Goal: Task Accomplishment & Management: Manage account settings

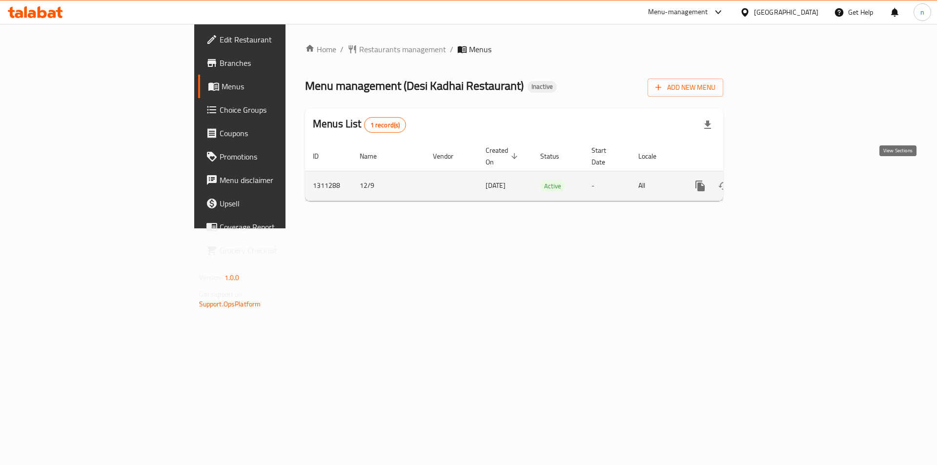
click at [776, 180] on icon "enhanced table" at bounding box center [771, 186] width 12 height 12
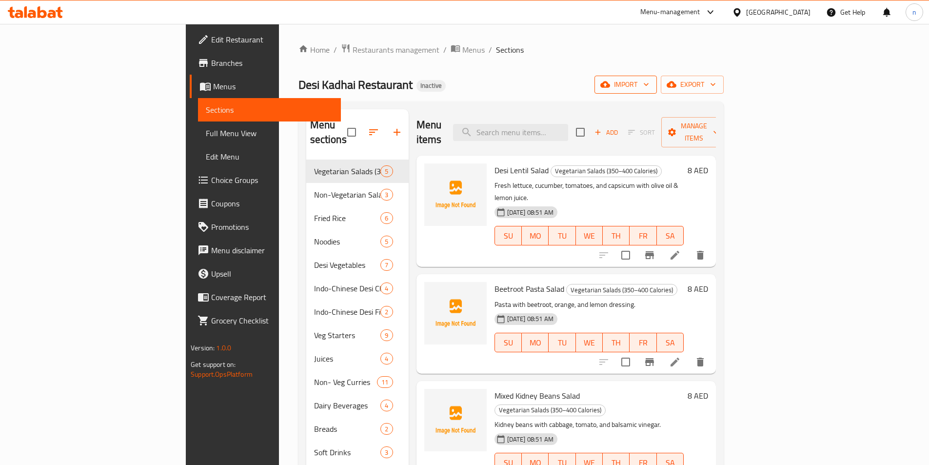
click at [651, 87] on icon "button" at bounding box center [647, 85] width 10 height 10
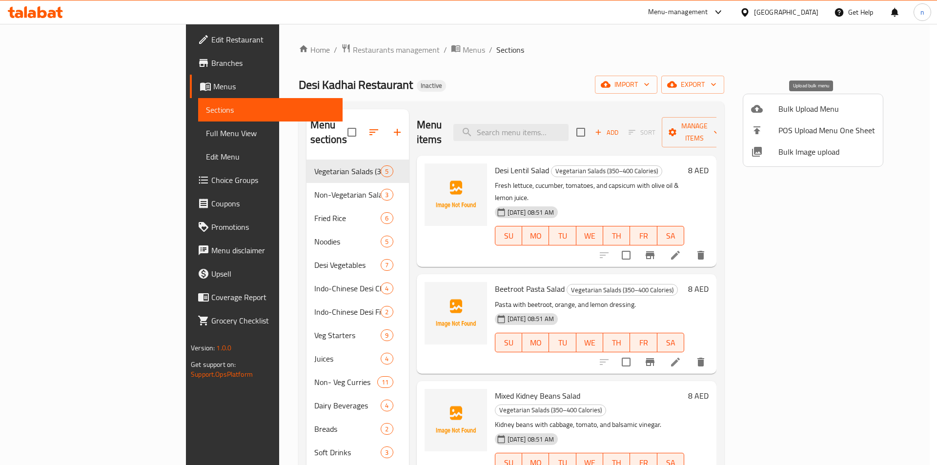
click at [825, 113] on span "Bulk Upload Menu" at bounding box center [826, 109] width 97 height 12
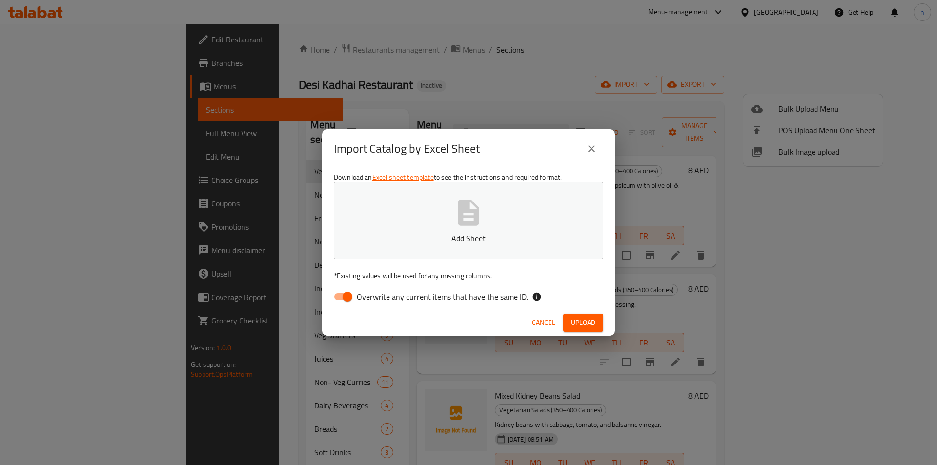
click at [347, 297] on input "Overwrite any current items that have the same ID." at bounding box center [348, 296] width 56 height 19
checkbox input "false"
click at [436, 231] on button "Add Sheet" at bounding box center [468, 220] width 269 height 77
click at [594, 146] on icon "close" at bounding box center [591, 148] width 7 height 7
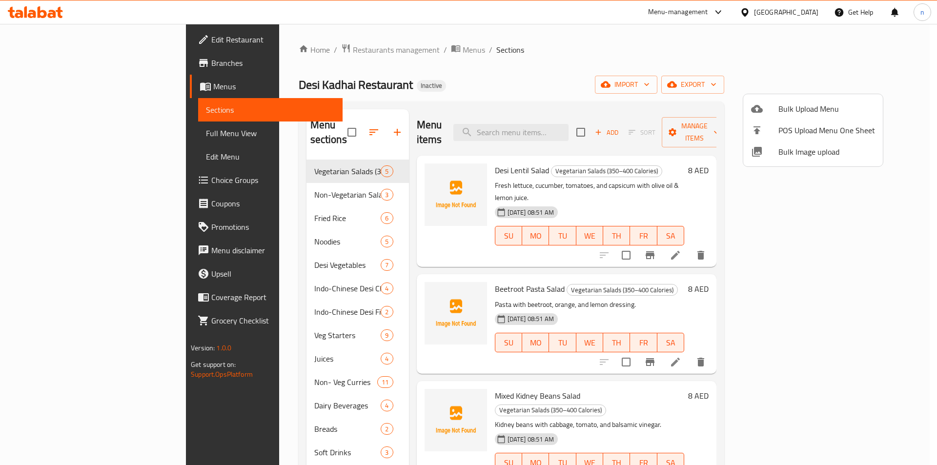
click at [49, 60] on div at bounding box center [468, 232] width 937 height 465
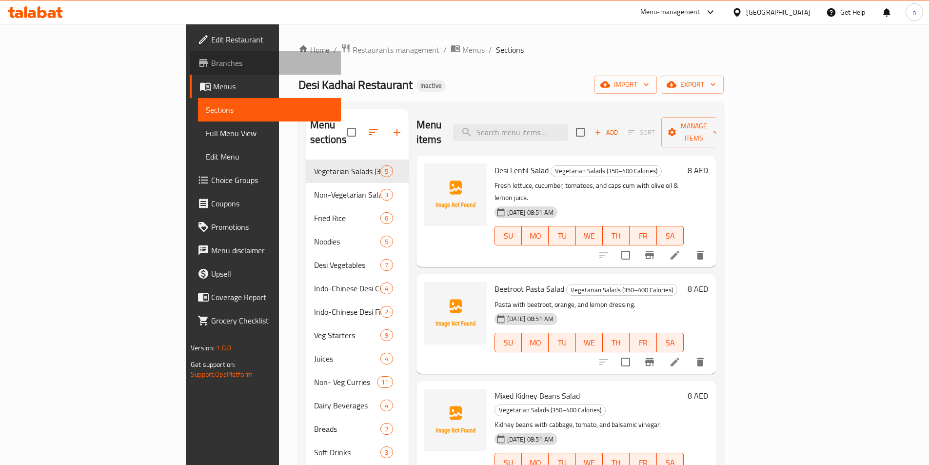
click at [211, 60] on span "Branches" at bounding box center [272, 63] width 122 height 12
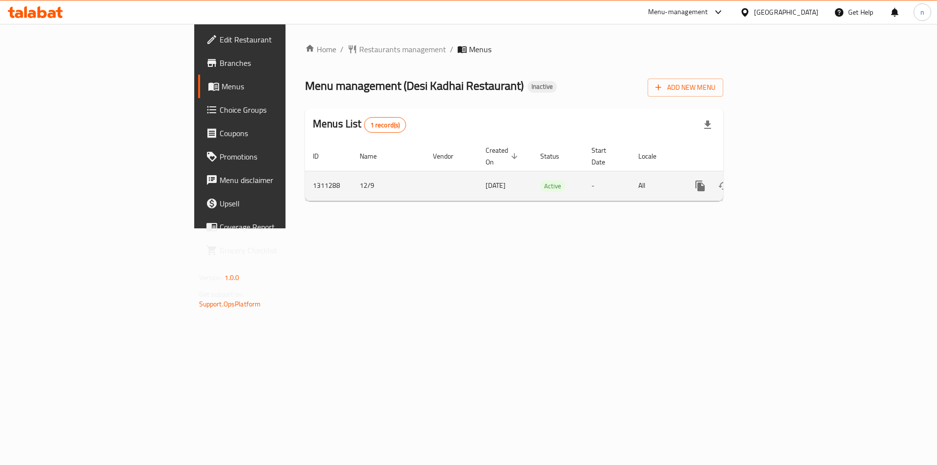
click at [776, 180] on icon "enhanced table" at bounding box center [771, 186] width 12 height 12
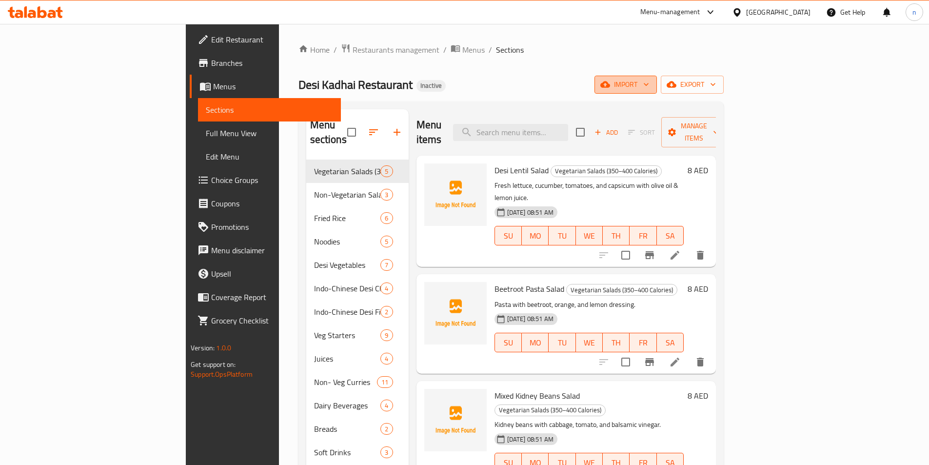
click at [649, 90] on span "import" at bounding box center [626, 85] width 47 height 12
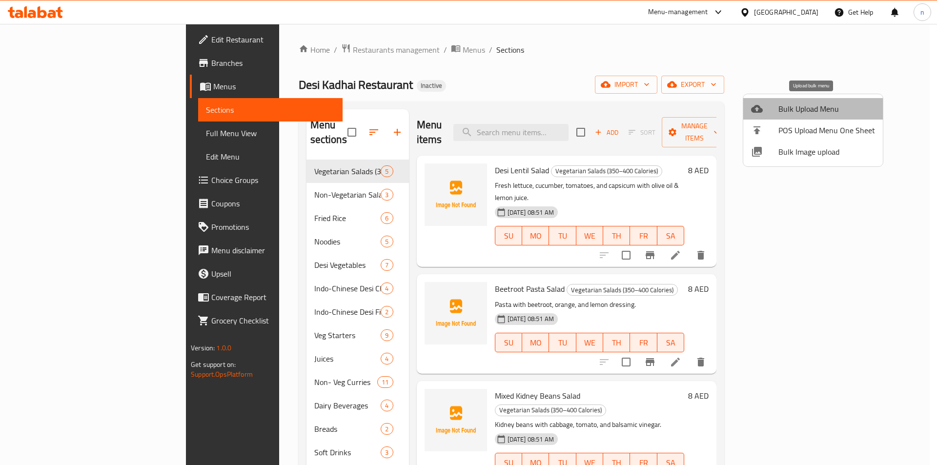
click at [823, 114] on span "Bulk Upload Menu" at bounding box center [826, 109] width 97 height 12
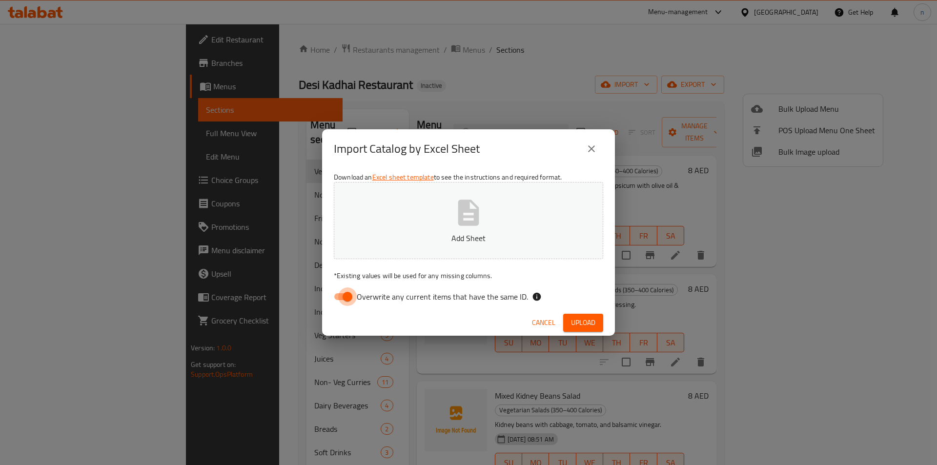
click at [335, 298] on input "Overwrite any current items that have the same ID." at bounding box center [348, 296] width 56 height 19
checkbox input "false"
click at [408, 251] on button "Add Sheet" at bounding box center [468, 220] width 269 height 77
click at [580, 322] on span "Upload" at bounding box center [583, 323] width 24 height 12
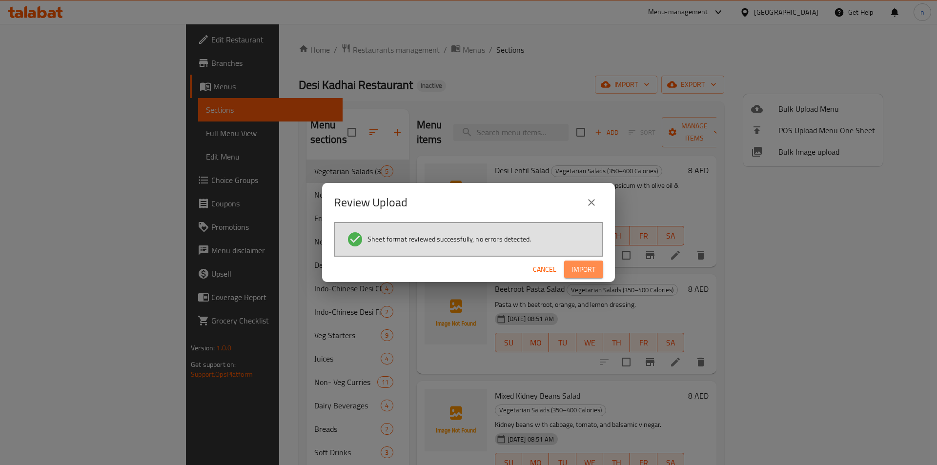
click at [581, 270] on span "Import" at bounding box center [583, 269] width 23 height 12
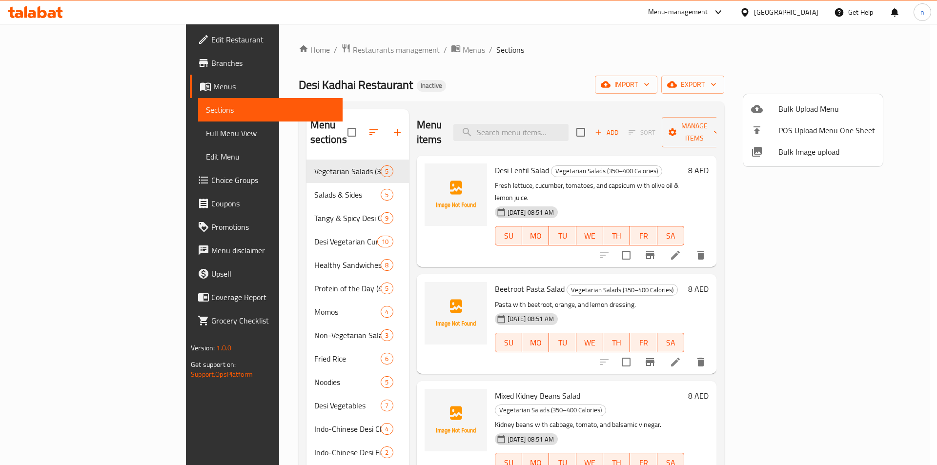
click at [69, 135] on div at bounding box center [468, 232] width 937 height 465
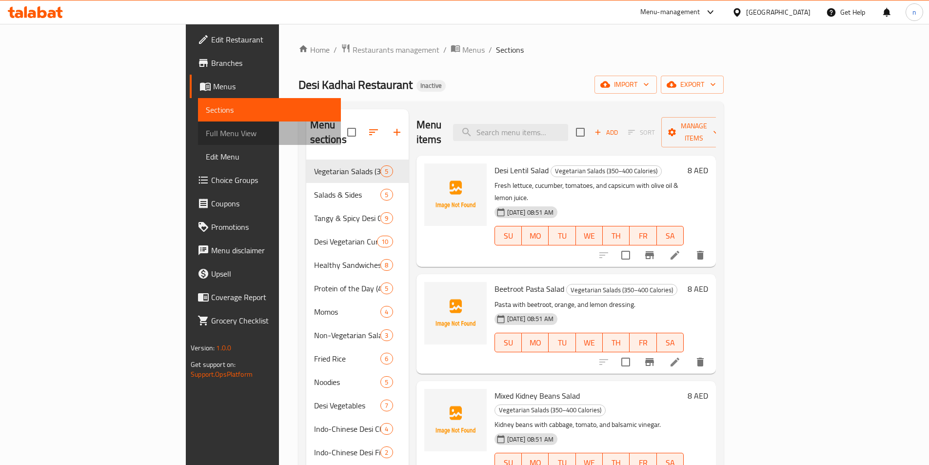
click at [206, 135] on span "Full Menu View" at bounding box center [269, 133] width 127 height 12
click at [206, 136] on span "Full Menu View" at bounding box center [269, 133] width 127 height 12
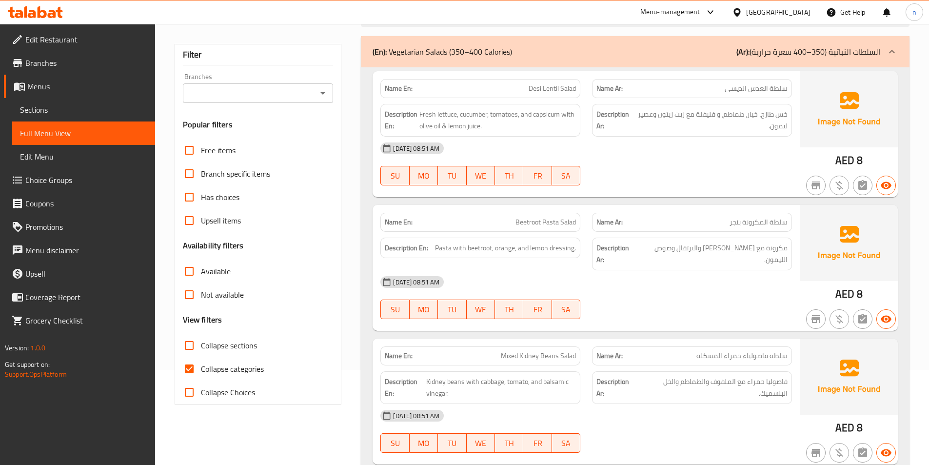
scroll to position [244, 0]
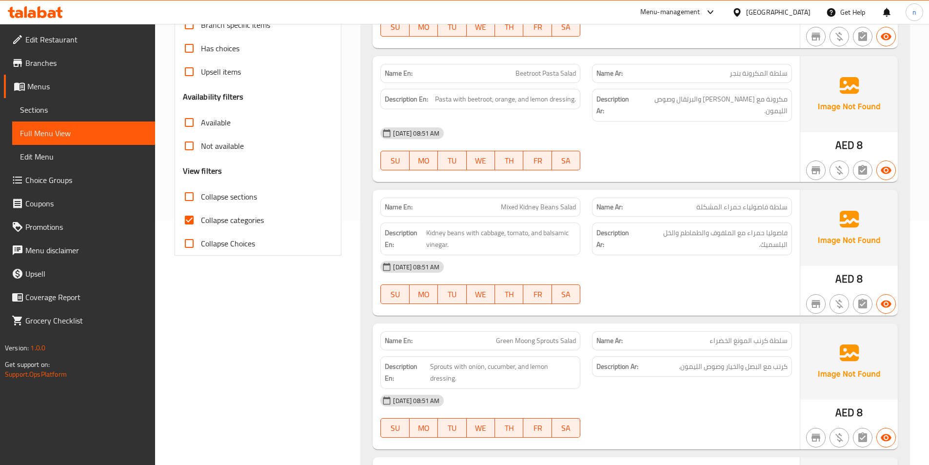
click at [243, 217] on span "Collapse categories" at bounding box center [232, 220] width 63 height 12
click at [201, 217] on input "Collapse categories" at bounding box center [189, 219] width 23 height 23
checkbox input "false"
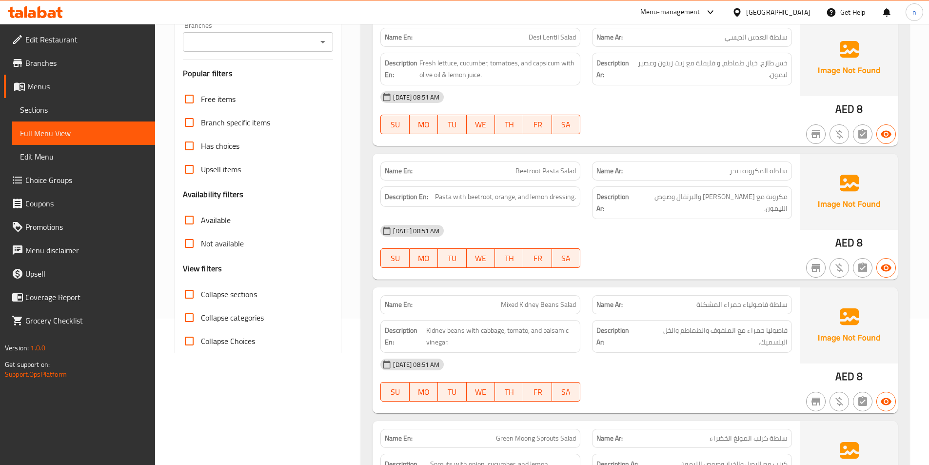
scroll to position [49, 0]
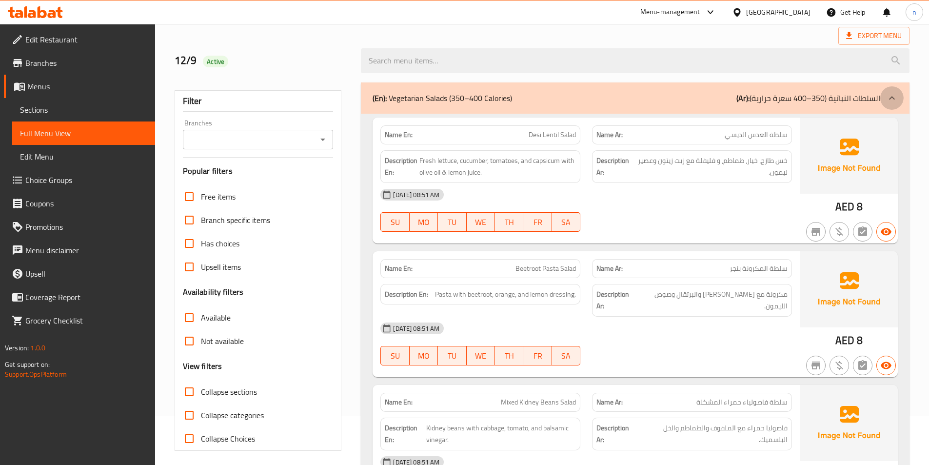
click at [881, 99] on div at bounding box center [892, 97] width 23 height 23
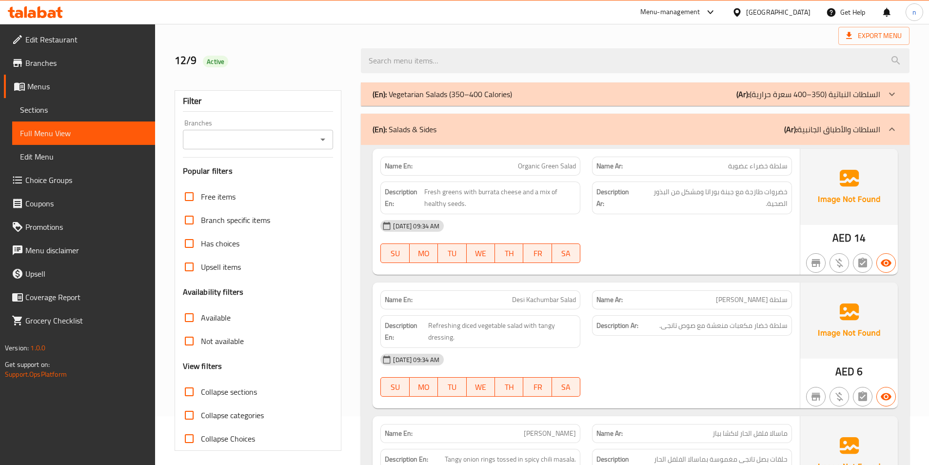
click at [894, 125] on icon at bounding box center [893, 129] width 12 height 12
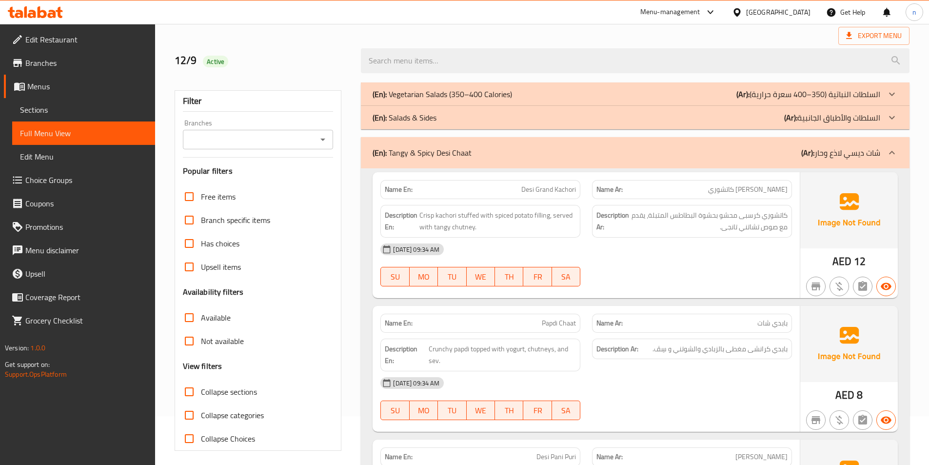
click at [894, 125] on div at bounding box center [892, 117] width 23 height 23
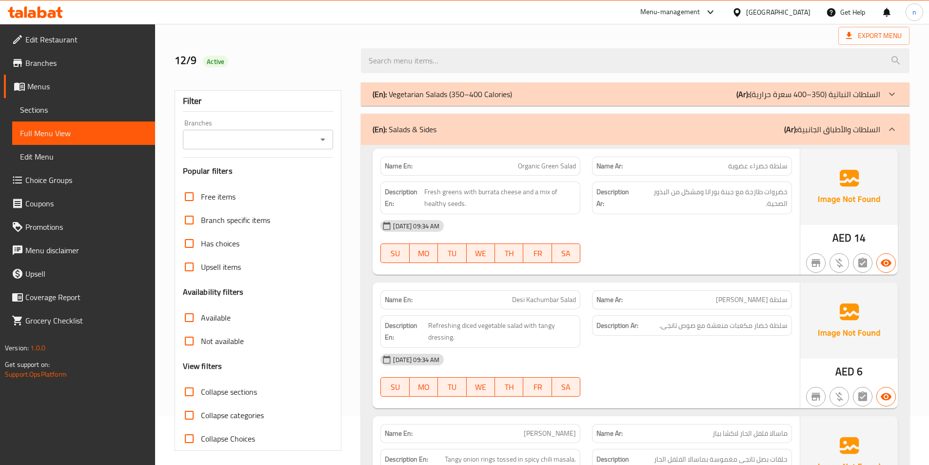
click at [826, 125] on p "(Ar): السلطات والأطباق الجانبية" at bounding box center [833, 129] width 96 height 12
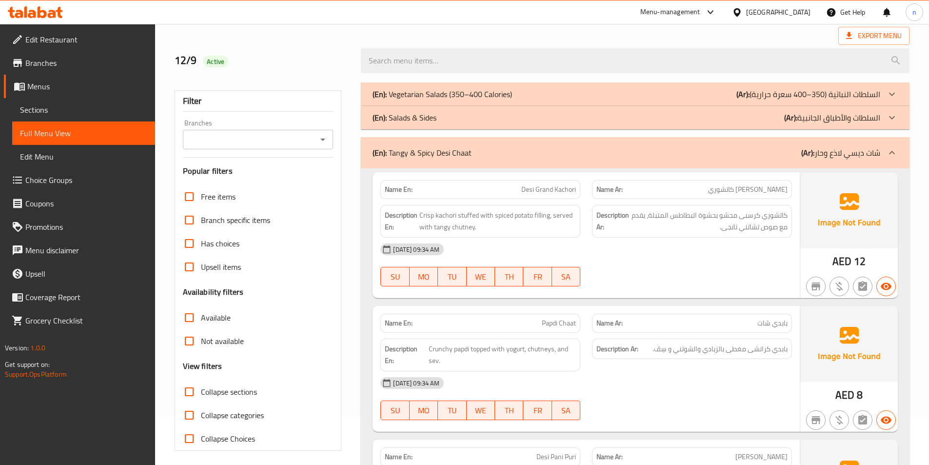
click at [827, 125] on div "(En): Salads & Sides (Ar): السلطات والأطباق الجانبية" at bounding box center [635, 117] width 549 height 23
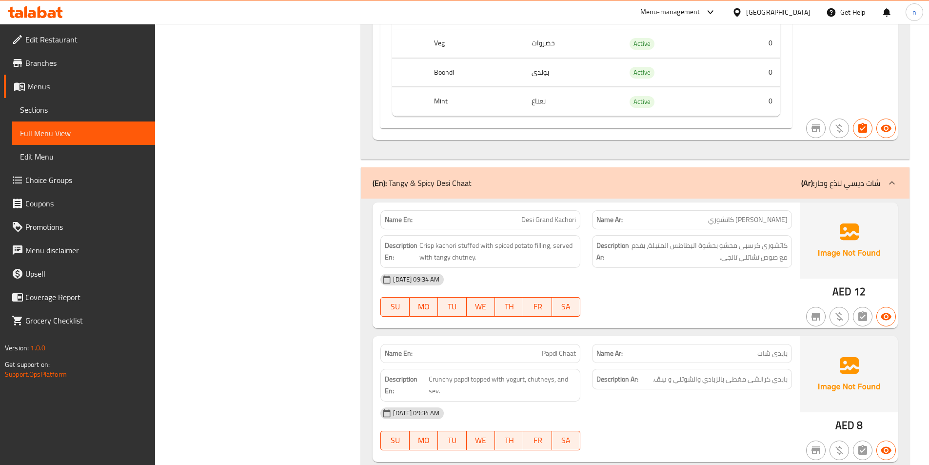
scroll to position [1025, 0]
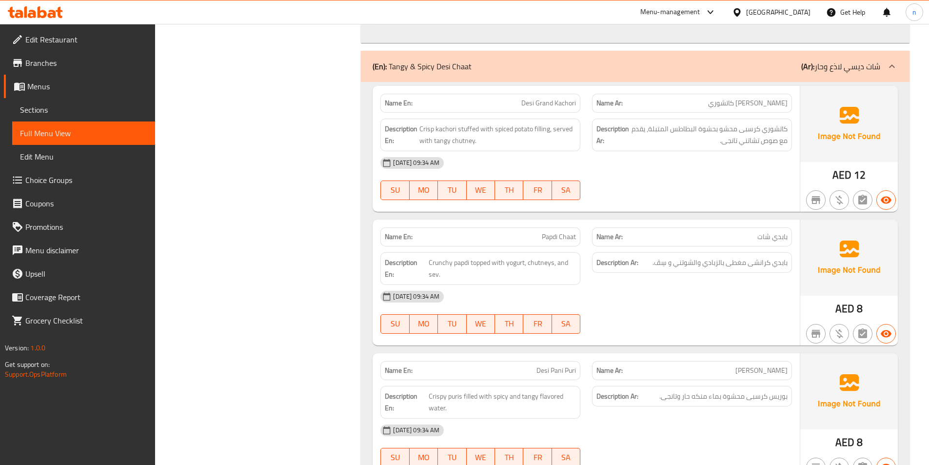
click at [849, 72] on p "(Ar): شات ديسي لاذع وحار" at bounding box center [841, 66] width 79 height 12
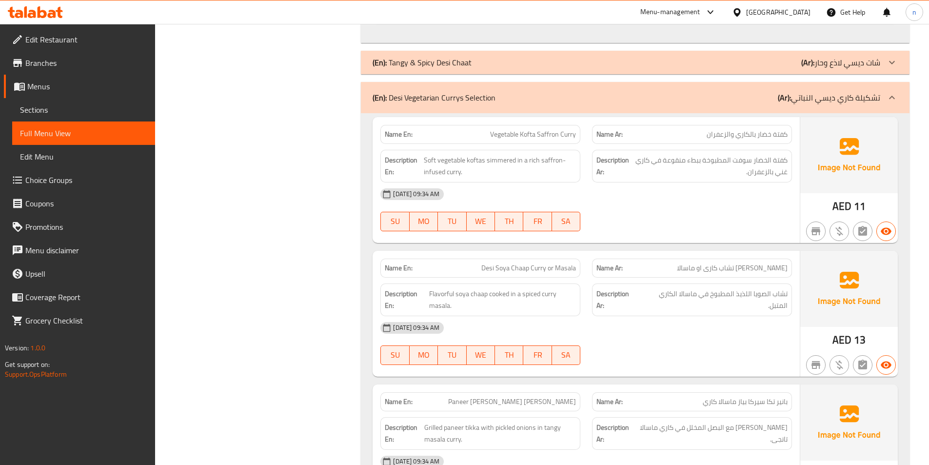
click at [849, 72] on div "(En): Tangy & Spicy Desi Chaat (Ar): شات ديسي لاذع وحار" at bounding box center [635, 62] width 549 height 23
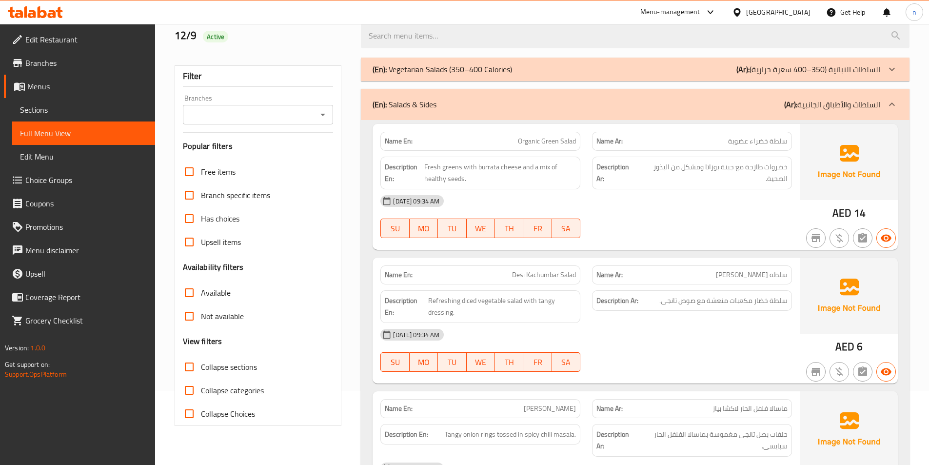
scroll to position [0, 0]
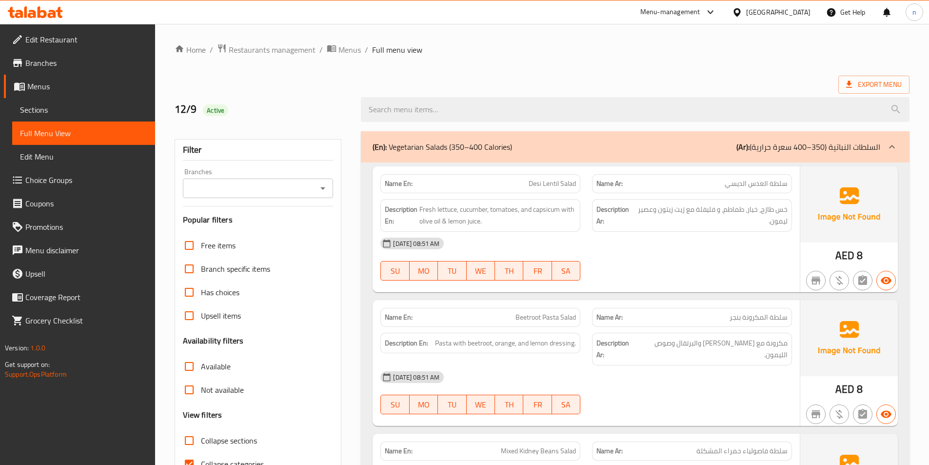
click at [66, 107] on span "Sections" at bounding box center [83, 110] width 127 height 12
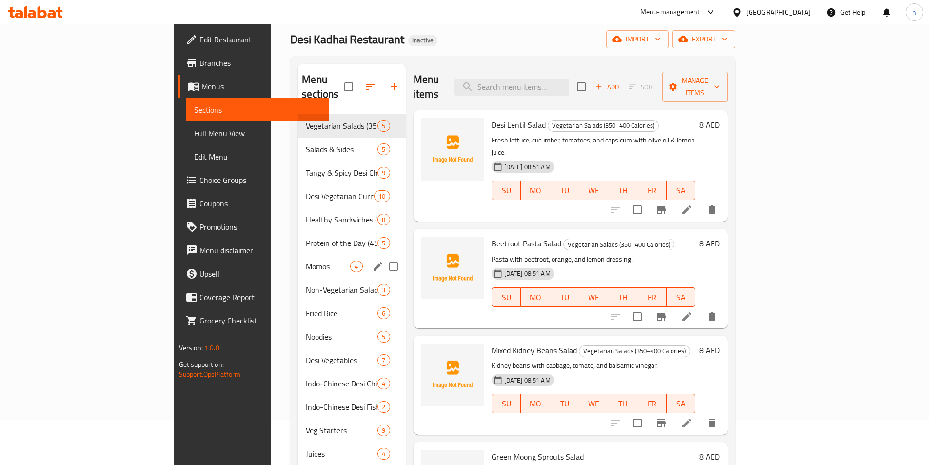
scroll to position [146, 0]
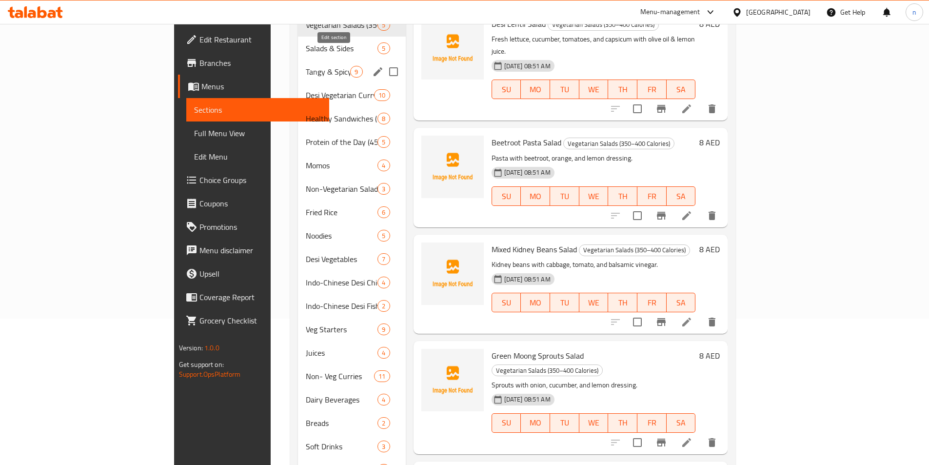
click at [374, 67] on icon "edit" at bounding box center [378, 71] width 9 height 9
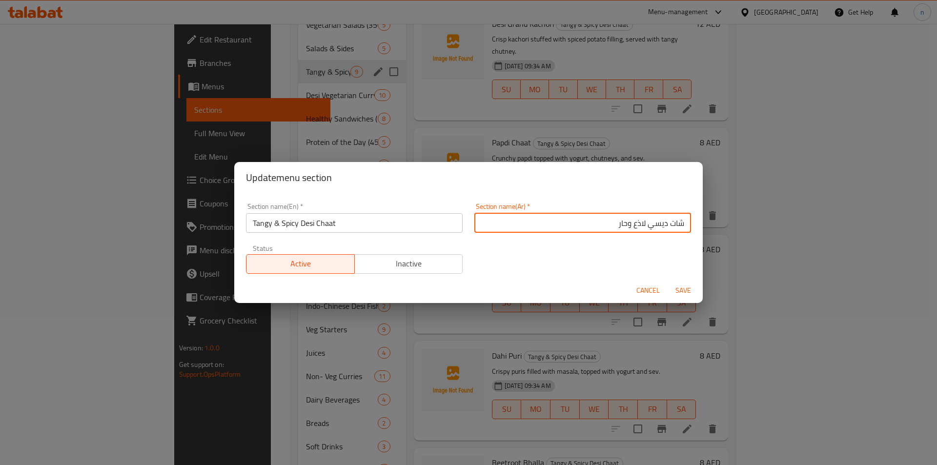
click at [635, 225] on input "شات ديسي لاذع وحار" at bounding box center [582, 223] width 217 height 20
click at [635, 227] on input "شات ديسي لاذع وحار" at bounding box center [582, 223] width 217 height 20
type input "شات ديسي منعش وحار"
click at [681, 288] on span "Save" at bounding box center [682, 290] width 23 height 12
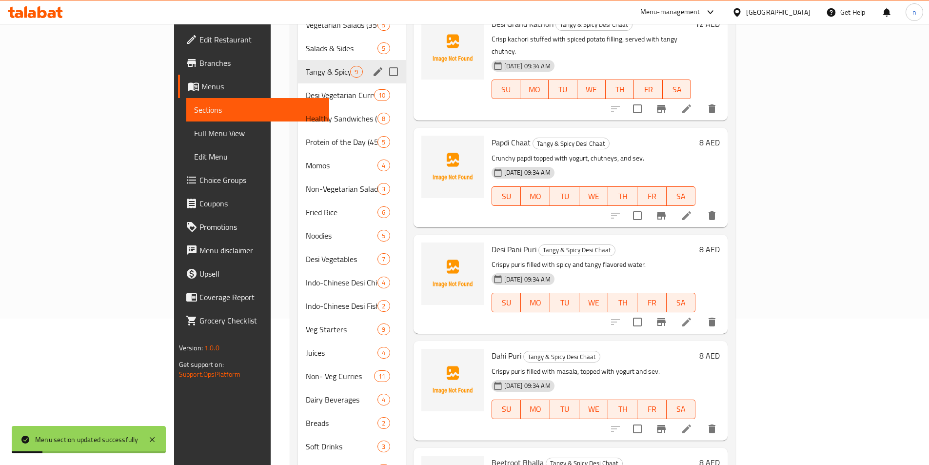
click at [372, 66] on icon "edit" at bounding box center [378, 72] width 12 height 12
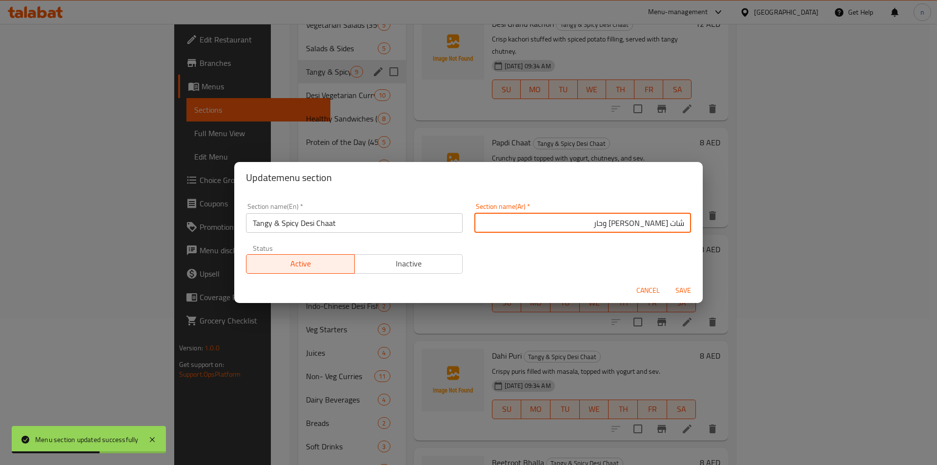
click at [631, 223] on input "شات ديسي منعش وحار" at bounding box center [582, 223] width 217 height 20
type input "شات [PERSON_NAME] وحار"
click at [693, 283] on button "Save" at bounding box center [682, 291] width 31 height 18
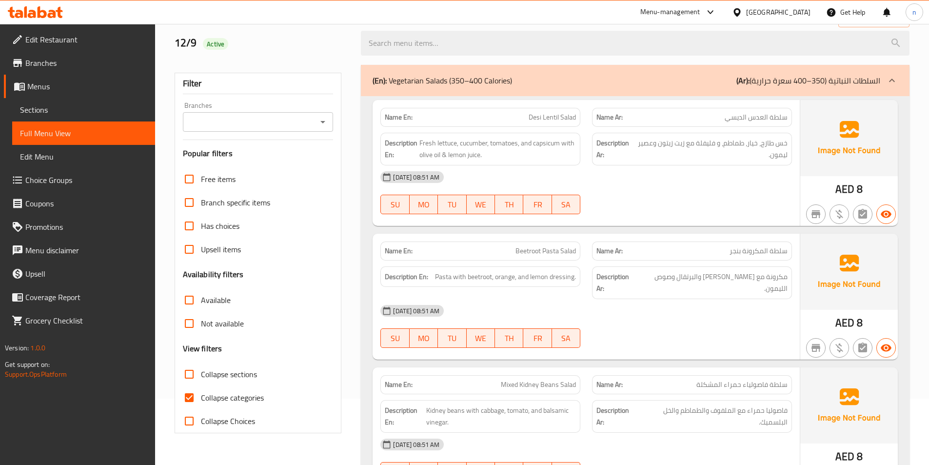
scroll to position [195, 0]
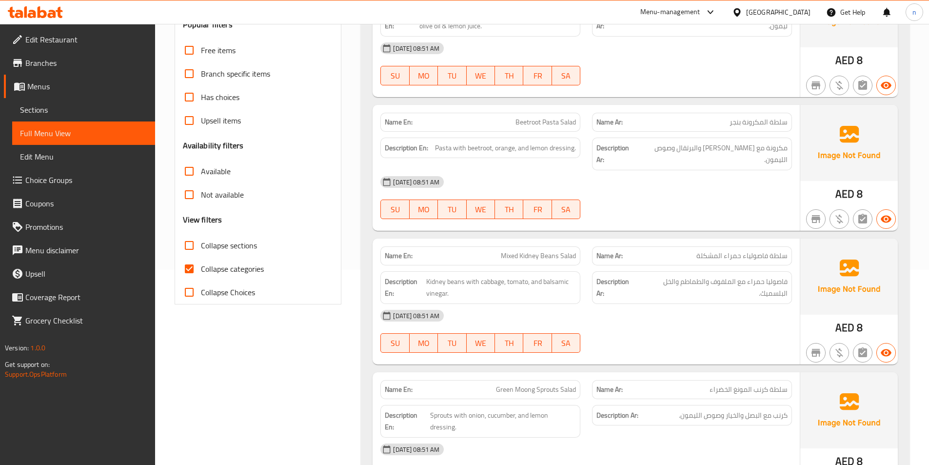
click at [245, 270] on span "Collapse categories" at bounding box center [232, 269] width 63 height 12
click at [201, 270] on input "Collapse categories" at bounding box center [189, 268] width 23 height 23
checkbox input "false"
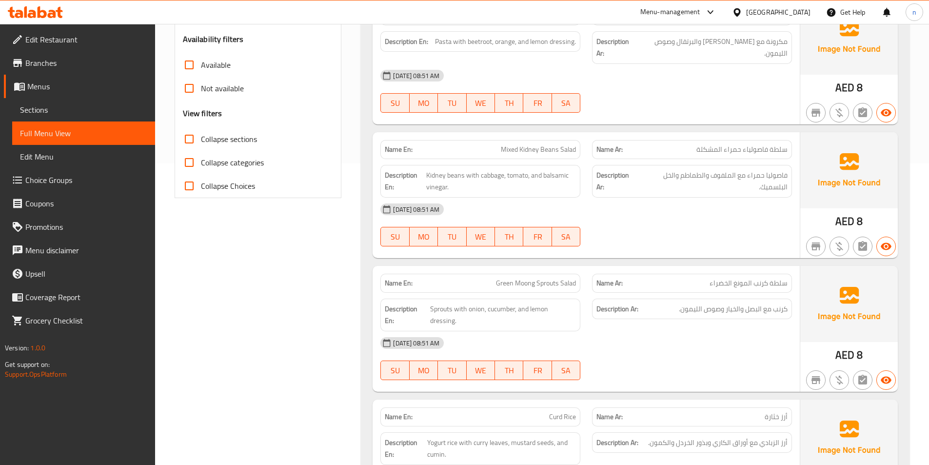
scroll to position [0, 0]
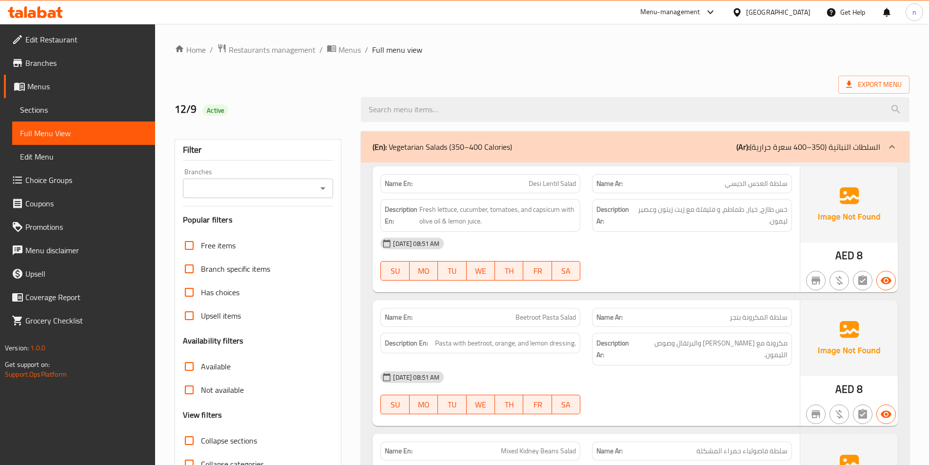
click at [774, 150] on p "(Ar): السلطات النباتية (350–400 سعرة حرارية)" at bounding box center [809, 147] width 144 height 12
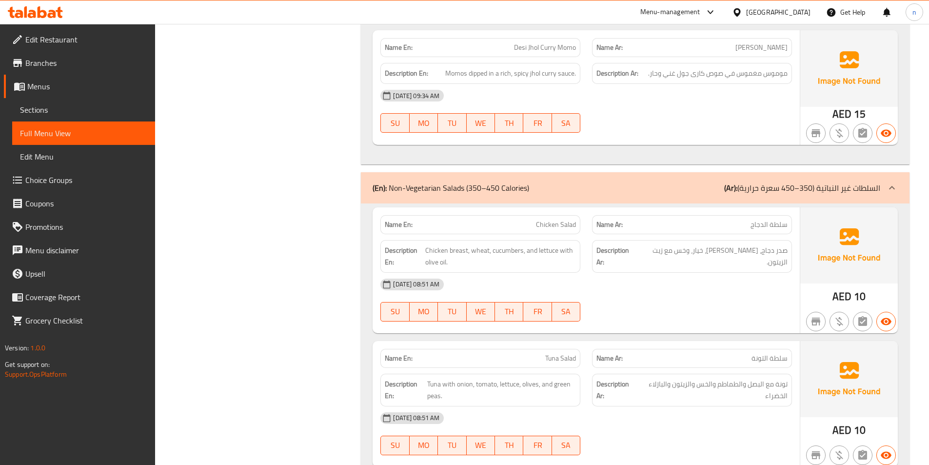
scroll to position [6050, 0]
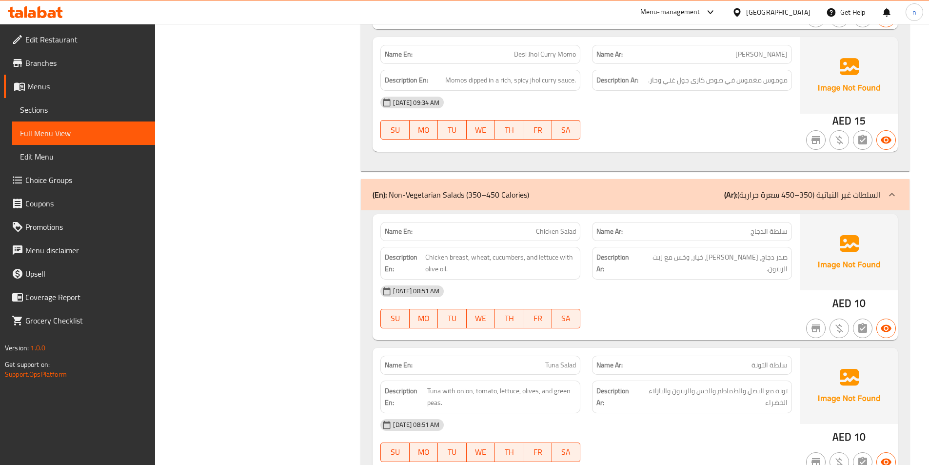
click at [837, 189] on p "(Ar): السلطات غير النباتية (350–450 سعرة حرارية)" at bounding box center [803, 195] width 156 height 12
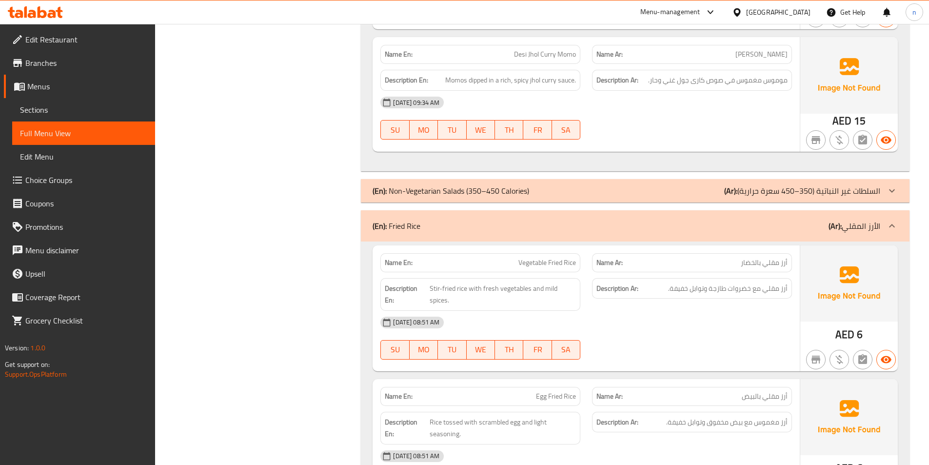
click at [836, 219] on b "(Ar):" at bounding box center [835, 226] width 13 height 15
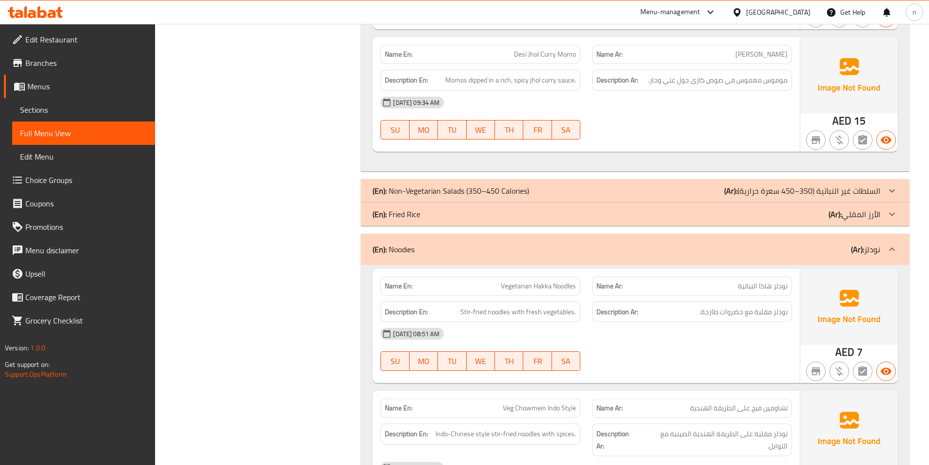
click at [838, 243] on div "(En): Noodies (Ar): نودلز" at bounding box center [627, 249] width 508 height 12
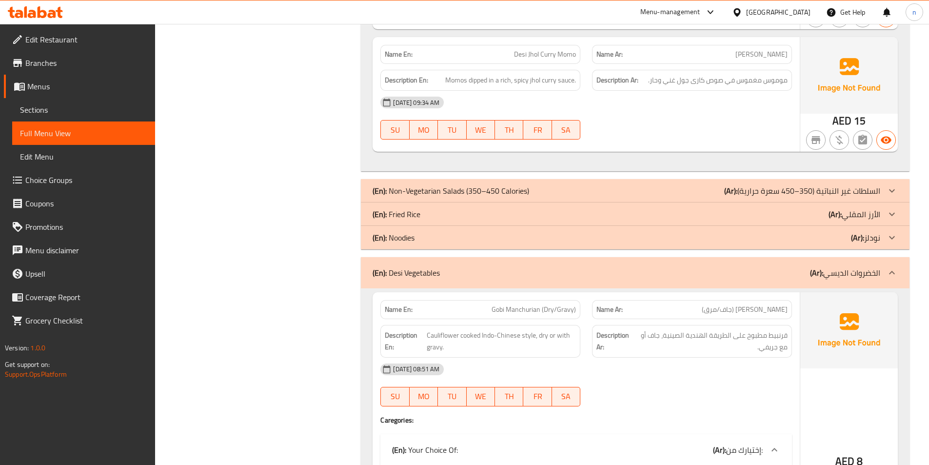
click at [841, 267] on p "(Ar): الخضروات الديسي" at bounding box center [845, 273] width 70 height 12
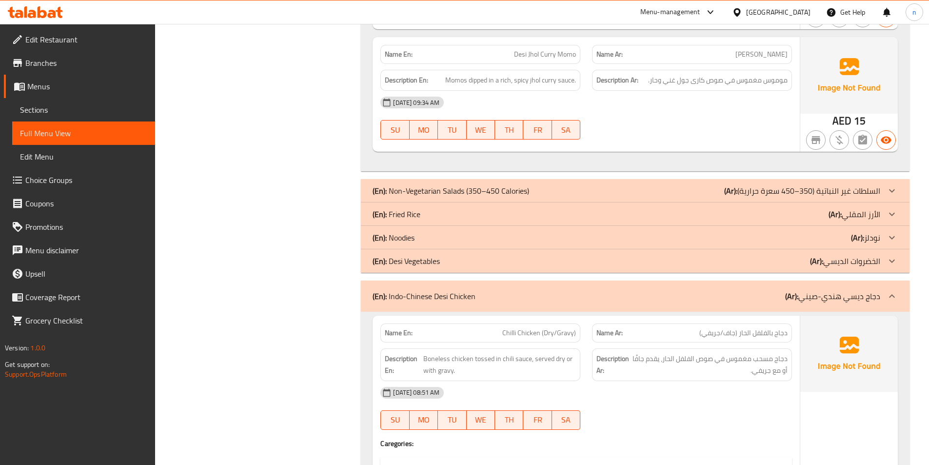
click at [863, 281] on div "(En): Indo-Chinese Desi Chicken (Ar): دجاج ديسي هندي-صيني" at bounding box center [635, 296] width 549 height 31
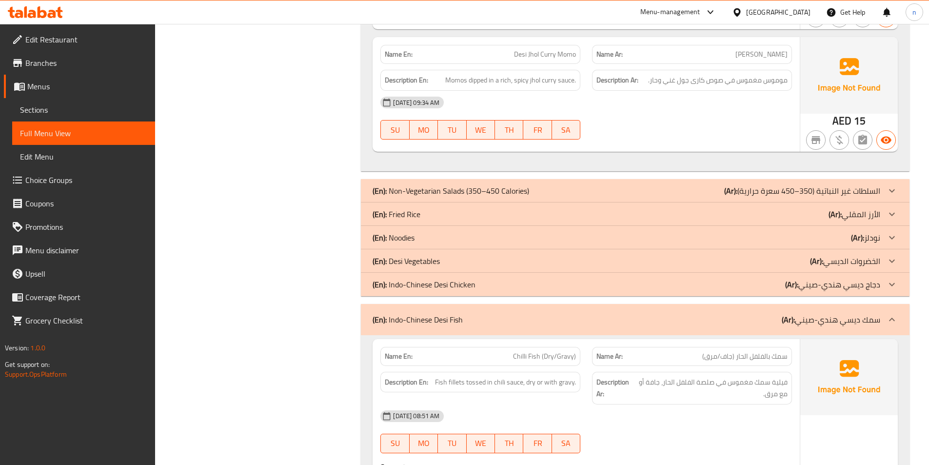
click at [864, 304] on div "(En): Indo-Chinese Desi Fish (Ar): سمك ديسي هندي-صيني" at bounding box center [635, 319] width 549 height 31
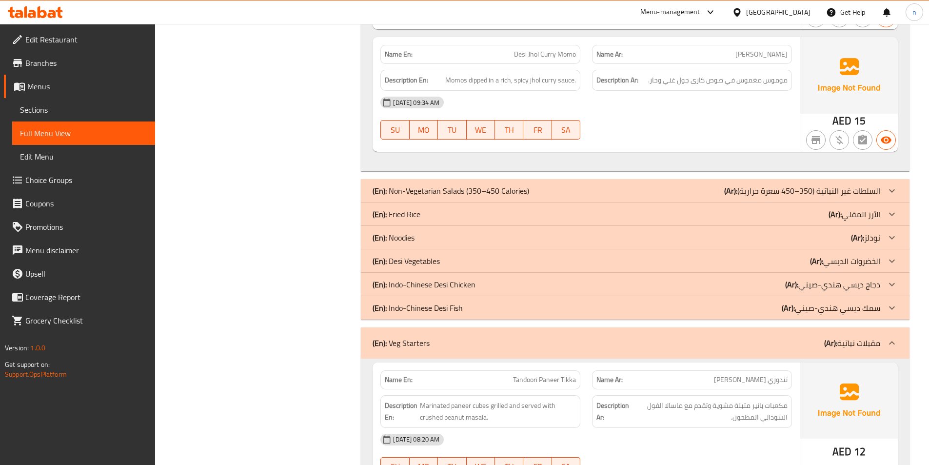
click at [873, 337] on p "(Ar): مقبلات نباتية" at bounding box center [853, 343] width 56 height 12
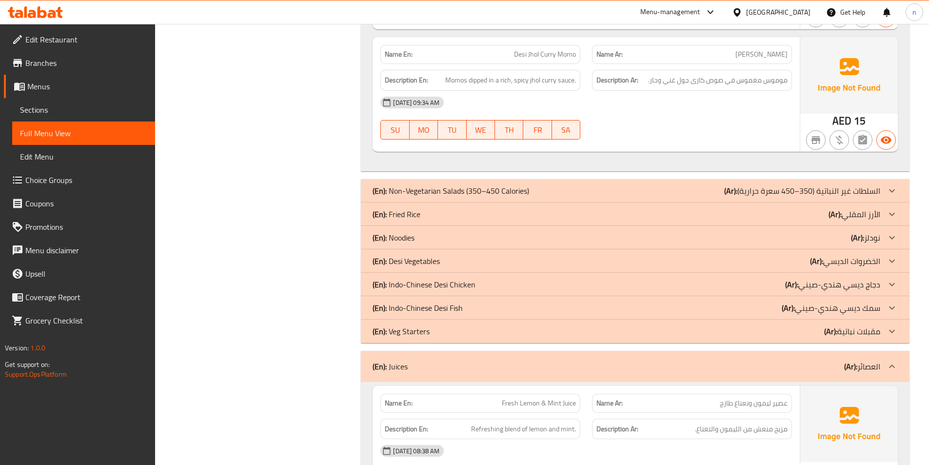
click at [855, 359] on b "(Ar):" at bounding box center [851, 366] width 13 height 15
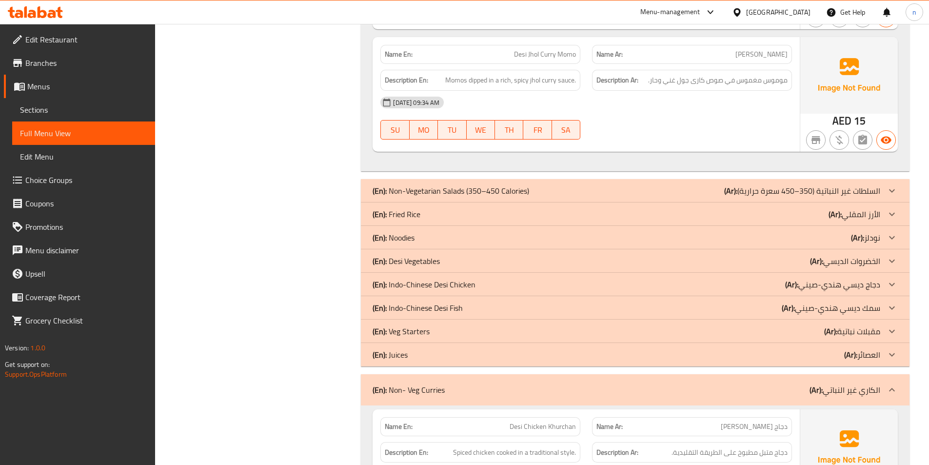
click at [867, 384] on p "(Ar): الكاري غير النباتي" at bounding box center [845, 390] width 71 height 12
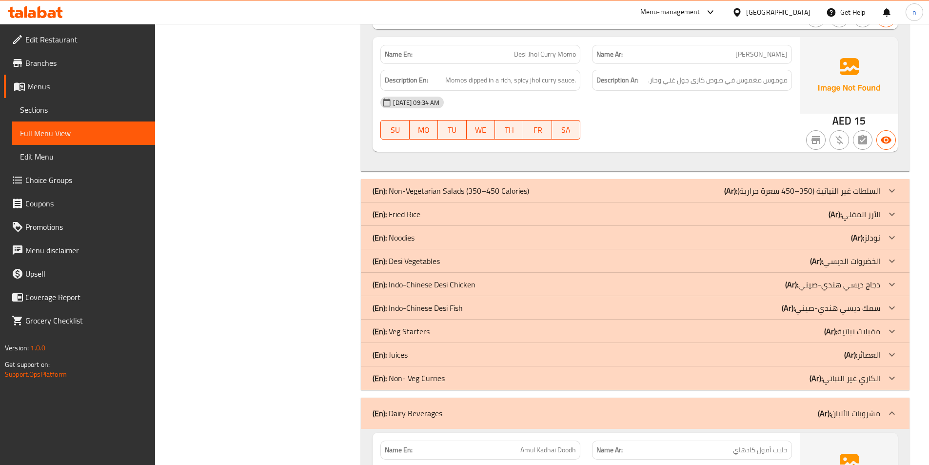
click at [866, 407] on p "(Ar): مشروبات الألبان" at bounding box center [849, 413] width 62 height 12
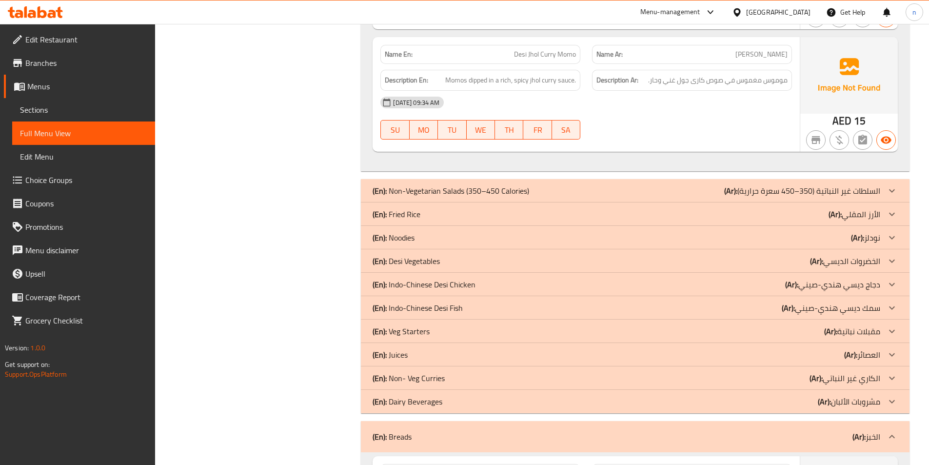
click at [870, 421] on div "(En): Breads (Ar): الخبز" at bounding box center [635, 436] width 549 height 31
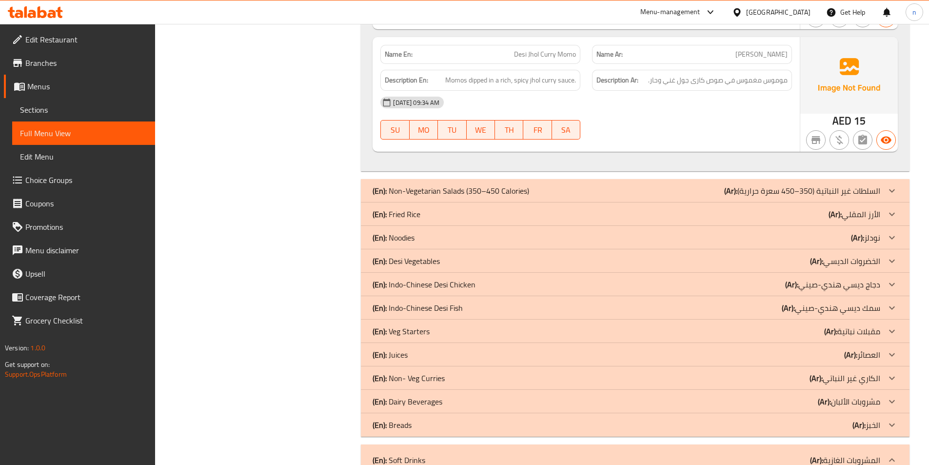
click at [879, 454] on p "(Ar): المشروبات الغازية" at bounding box center [845, 460] width 70 height 12
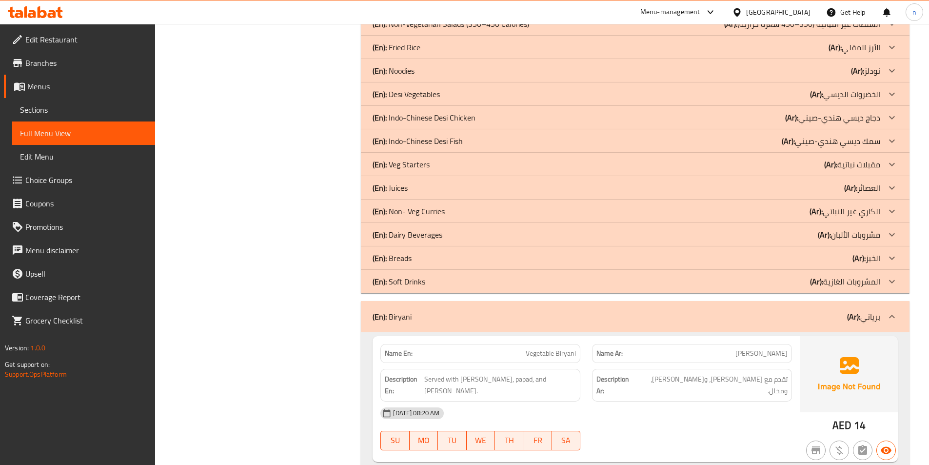
scroll to position [6294, 0]
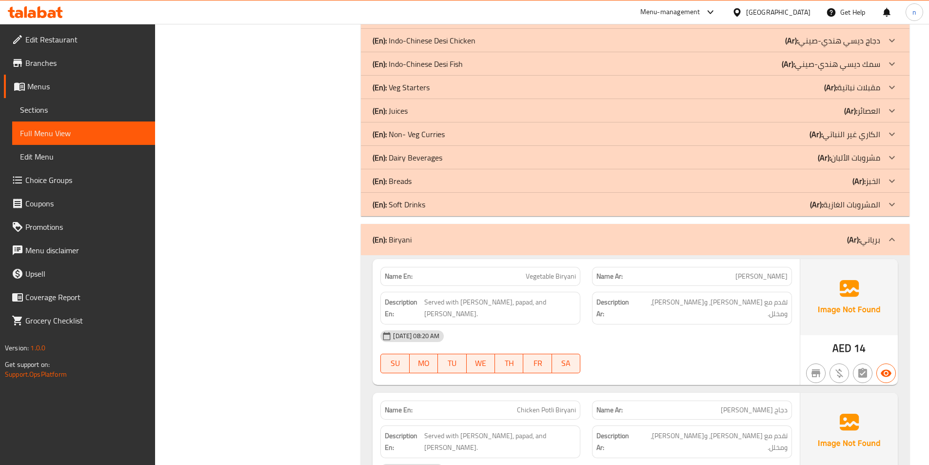
click at [856, 232] on b "(Ar):" at bounding box center [853, 239] width 13 height 15
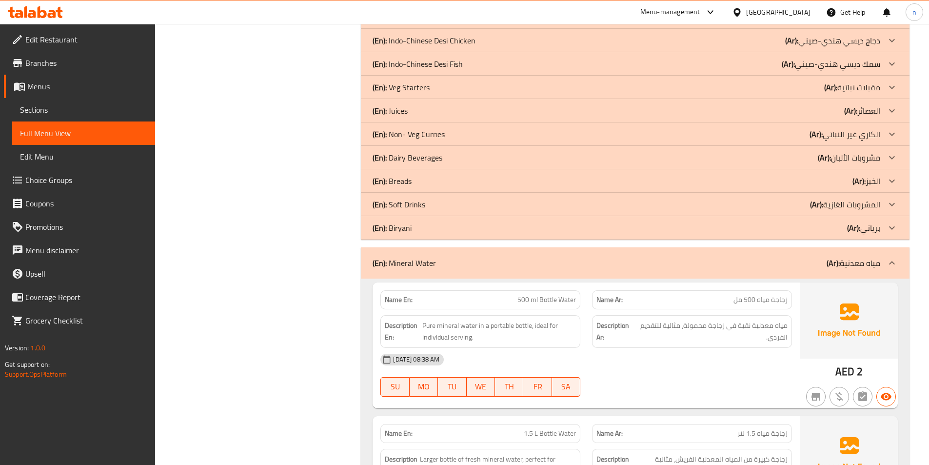
click at [869, 257] on p "(Ar): مياه معدنية" at bounding box center [854, 263] width 54 height 12
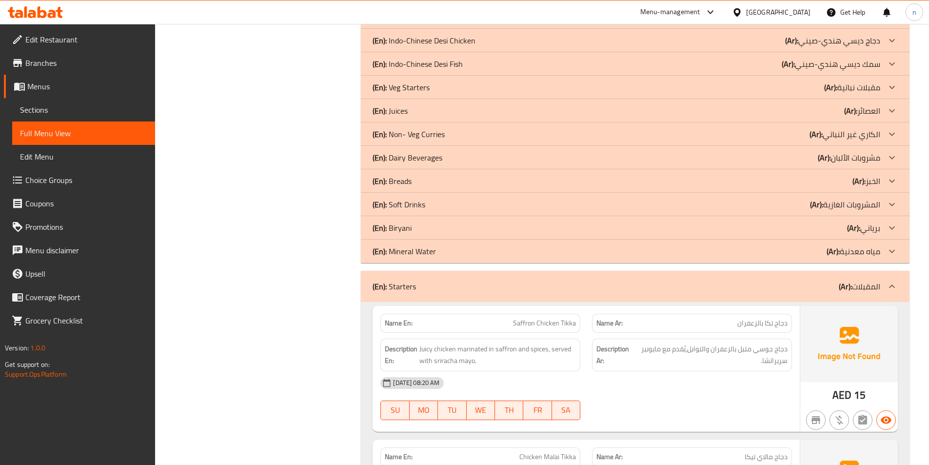
click at [871, 281] on p "(Ar): المقبلات" at bounding box center [859, 287] width 41 height 12
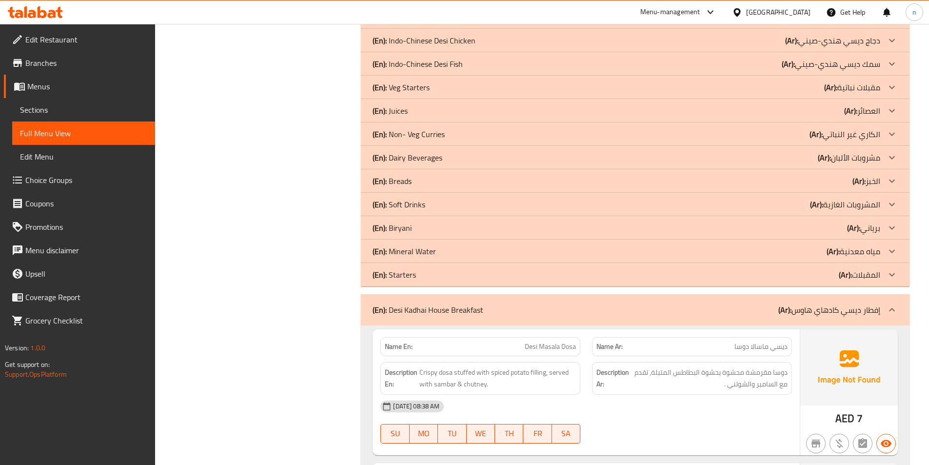
click at [858, 294] on div "(En): Desi Kadhai House Breakfast (Ar): إفطار ديسي كادهاي هاوس" at bounding box center [635, 309] width 549 height 31
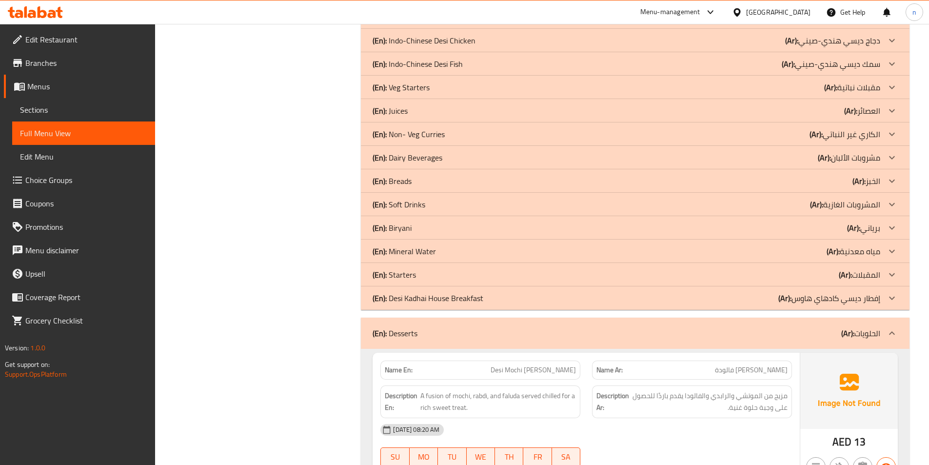
click at [877, 327] on p "(Ar): الحلويات" at bounding box center [861, 333] width 39 height 12
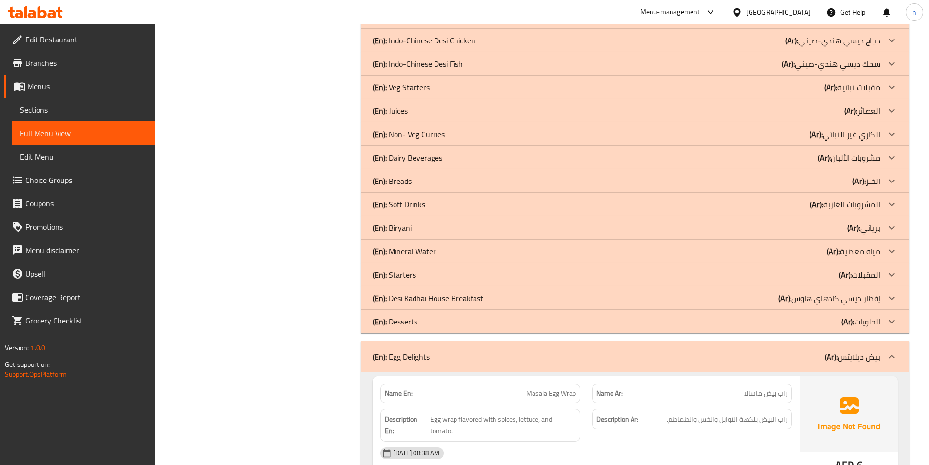
scroll to position [6440, 0]
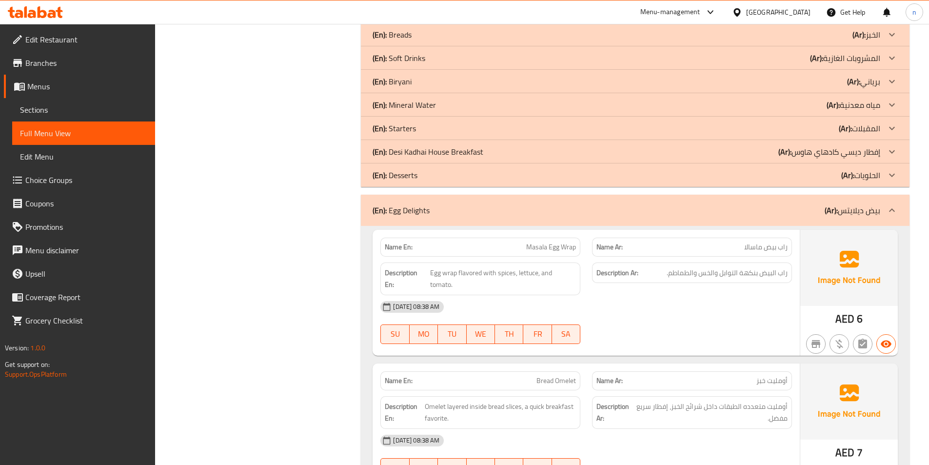
click at [857, 204] on p "(Ar): بيض ديلايتس" at bounding box center [853, 210] width 56 height 12
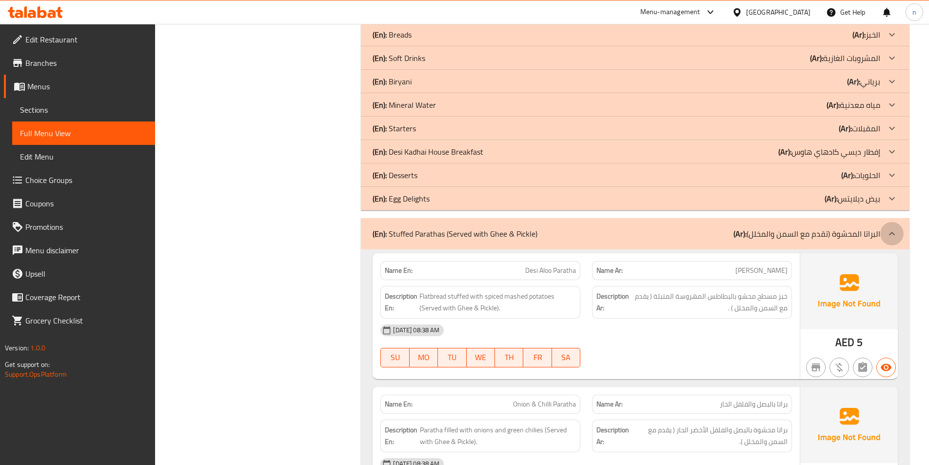
click at [881, 222] on div at bounding box center [892, 233] width 23 height 23
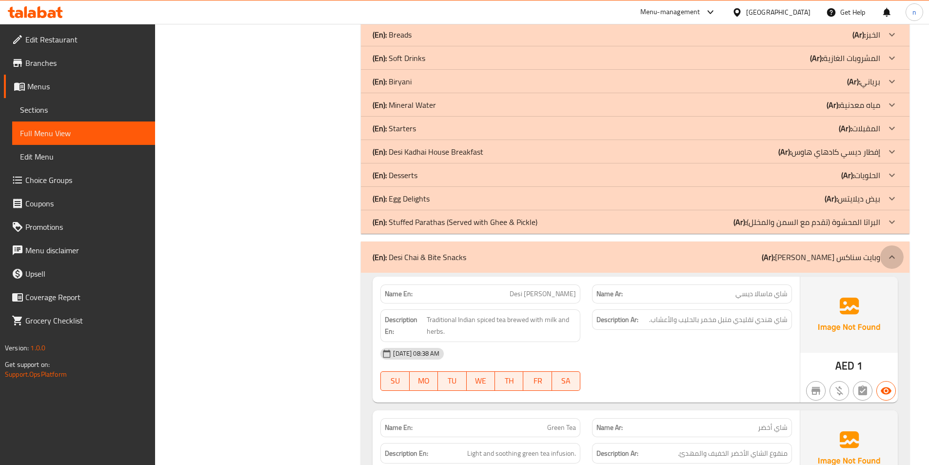
click at [883, 245] on div at bounding box center [892, 256] width 23 height 23
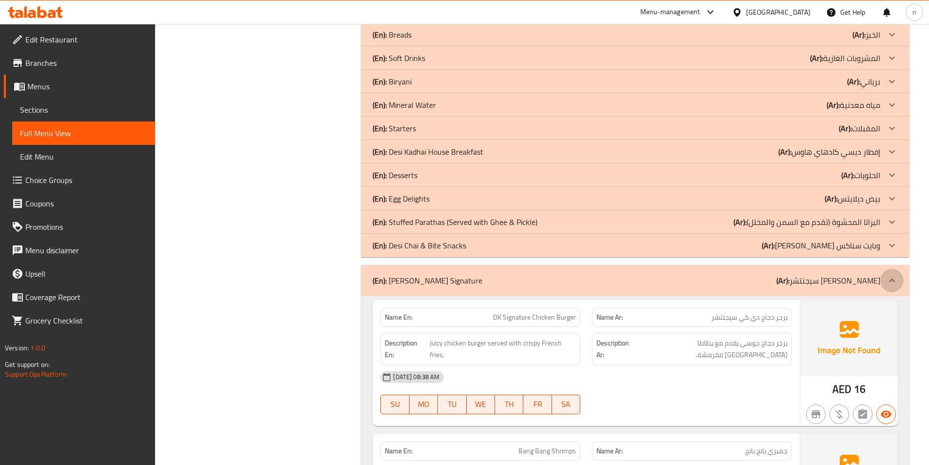
click at [894, 275] on icon at bounding box center [893, 281] width 12 height 12
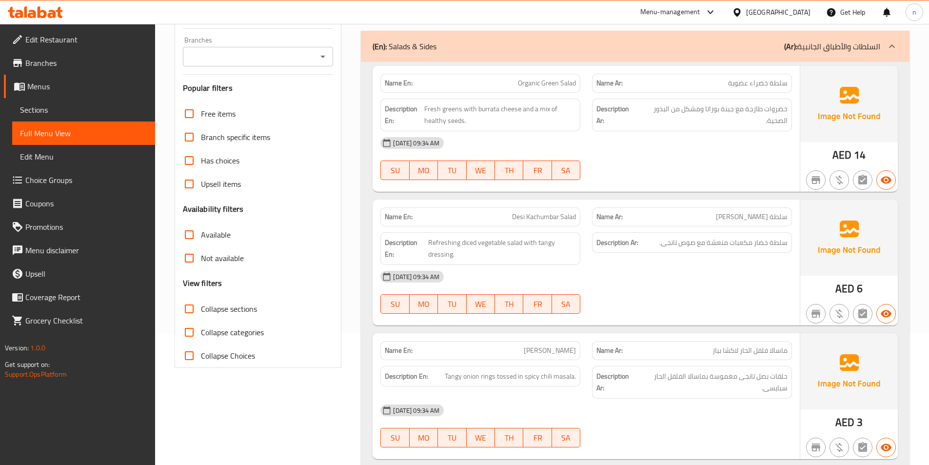
scroll to position [0, 0]
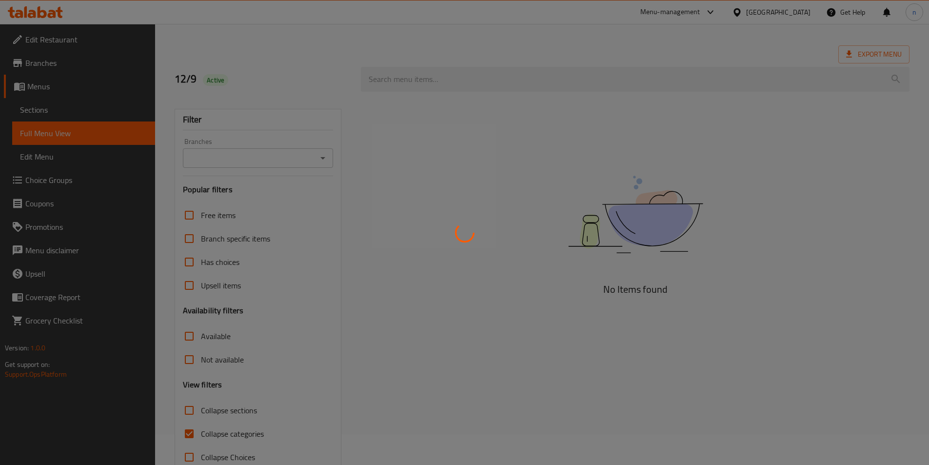
scroll to position [54, 0]
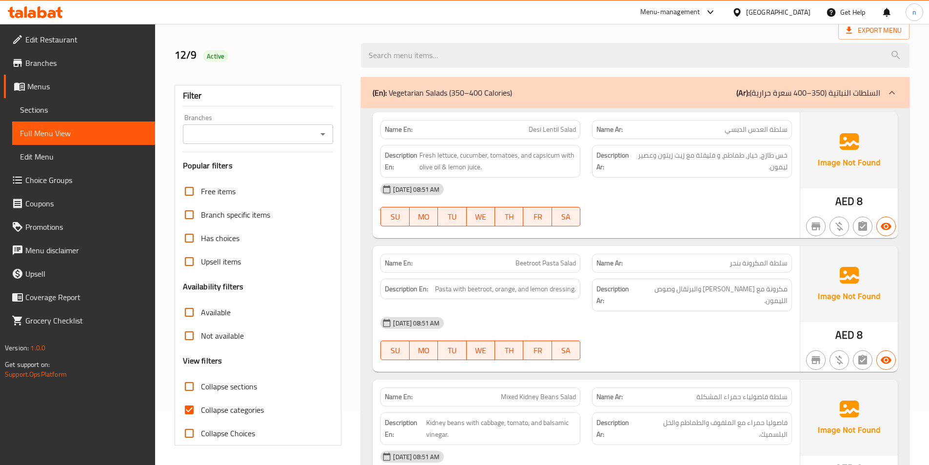
click at [220, 404] on span "Collapse categories" at bounding box center [232, 410] width 63 height 12
click at [201, 398] on input "Collapse categories" at bounding box center [189, 409] width 23 height 23
checkbox input "false"
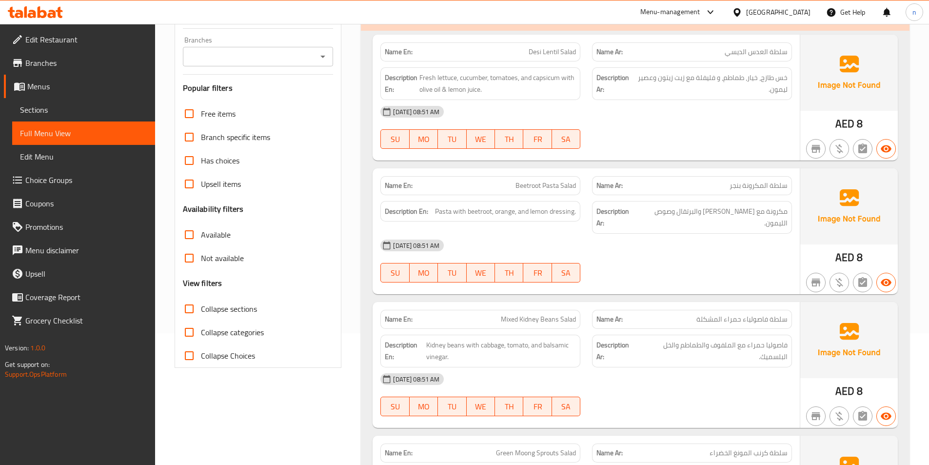
scroll to position [0, 0]
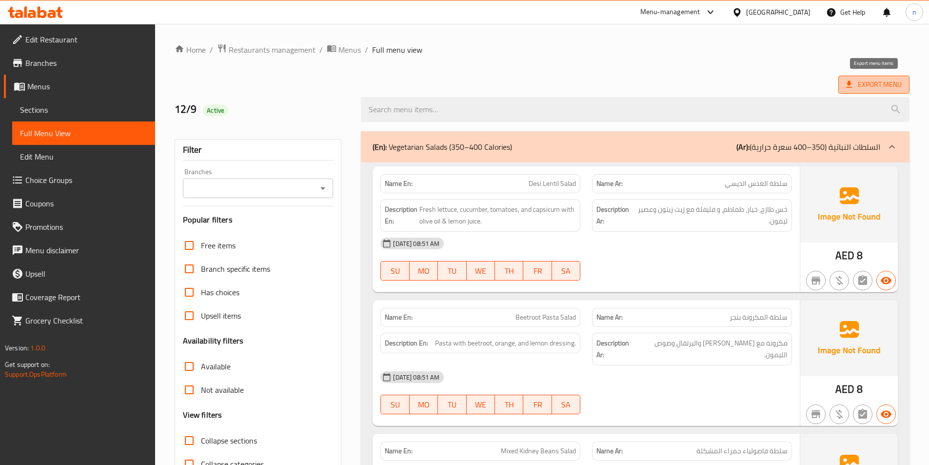
click at [870, 82] on span "Export Menu" at bounding box center [874, 85] width 56 height 12
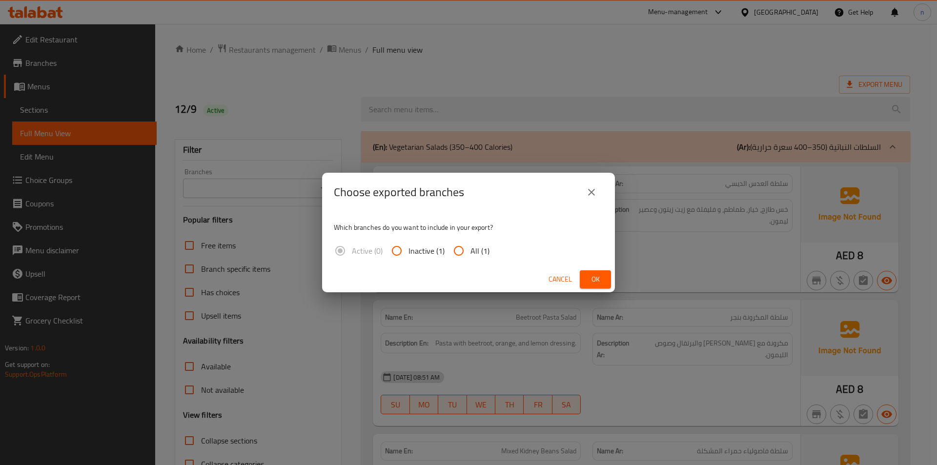
click at [456, 256] on input "All (1)" at bounding box center [458, 250] width 23 height 23
radio input "true"
click at [596, 278] on span "Ok" at bounding box center [595, 279] width 16 height 12
